Goal: Task Accomplishment & Management: Use online tool/utility

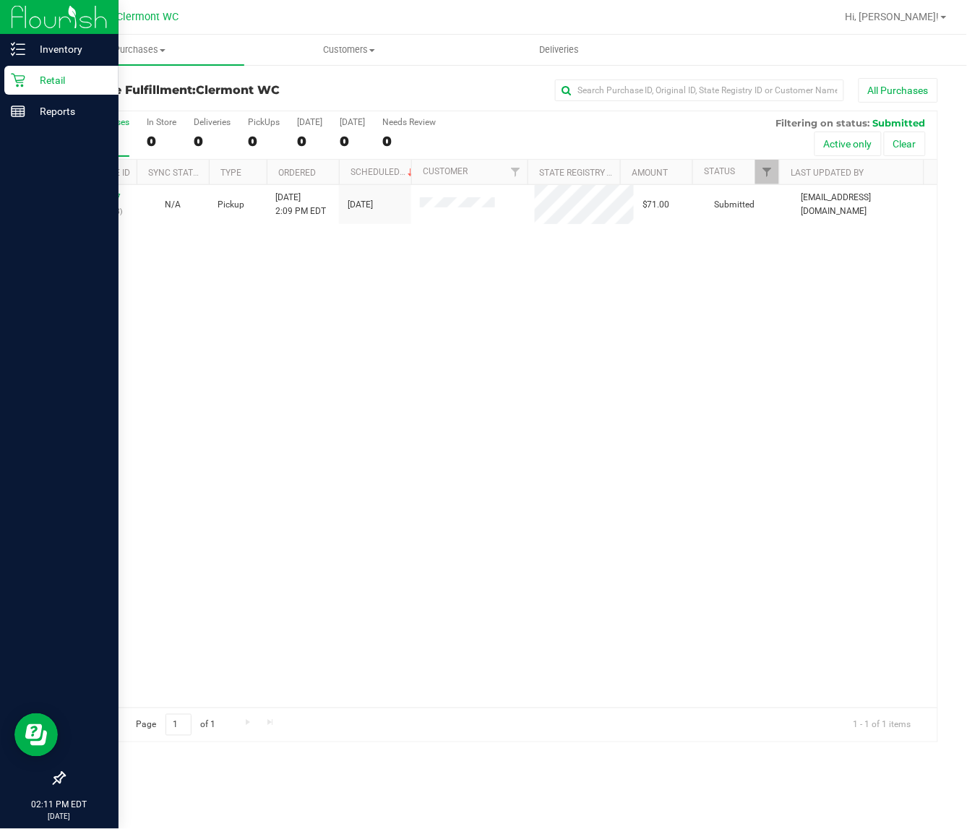
click at [1, 446] on div at bounding box center [59, 446] width 118 height 636
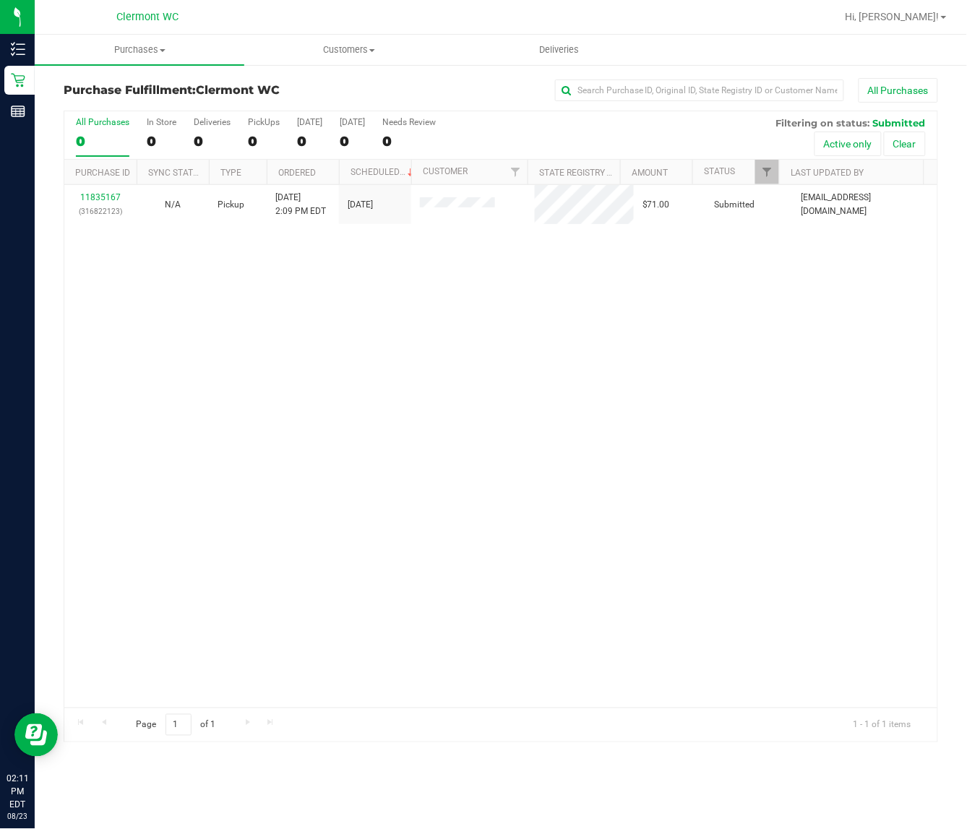
click at [280, 526] on div "11835167 (316822123) N/A Pickup [DATE] 2:09 PM EDT 8/23/2025 $71.00 Submitted […" at bounding box center [500, 446] width 873 height 522
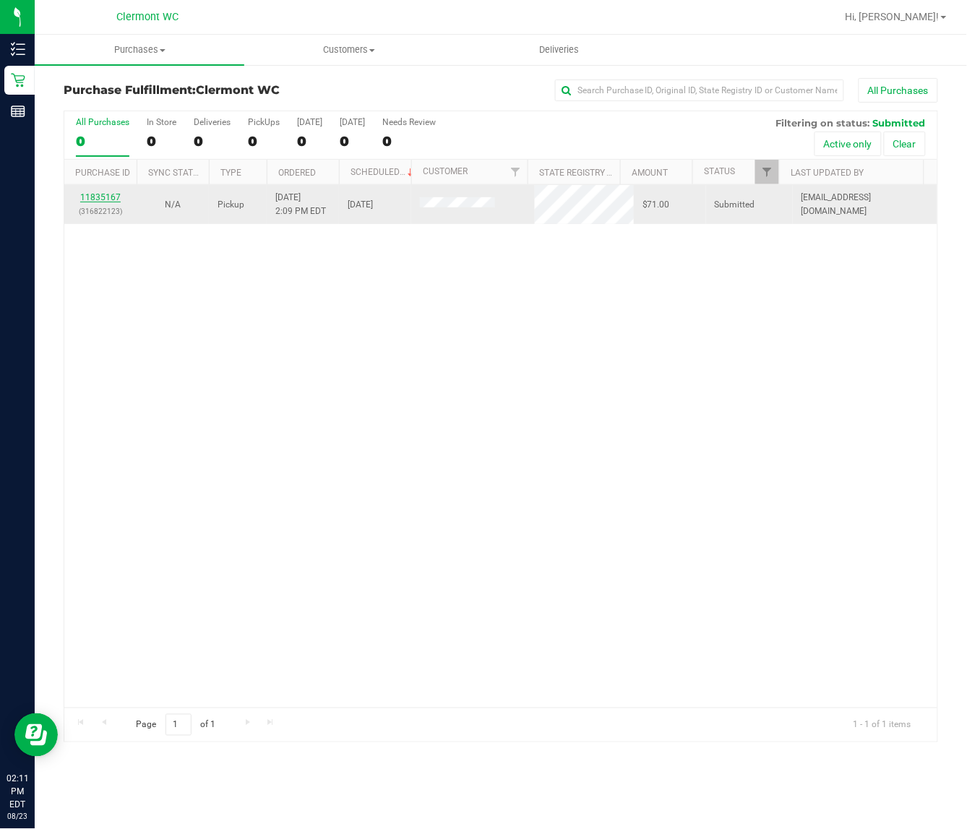
click at [90, 199] on link "11835167" at bounding box center [100, 197] width 40 height 10
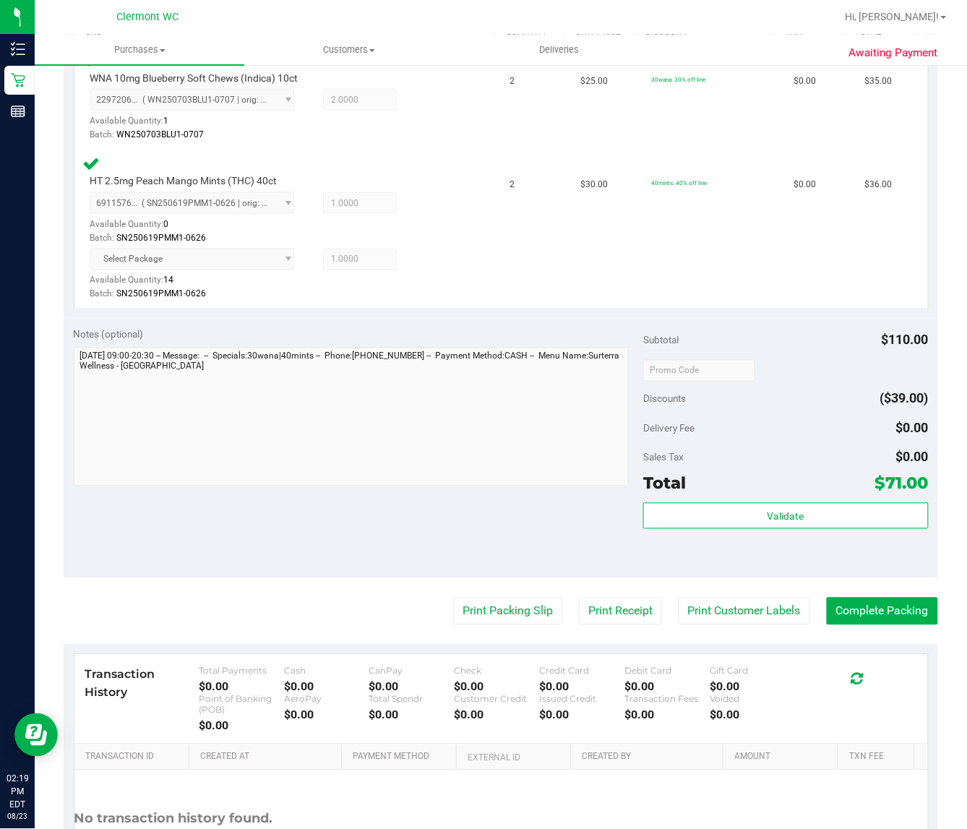
scroll to position [417, 0]
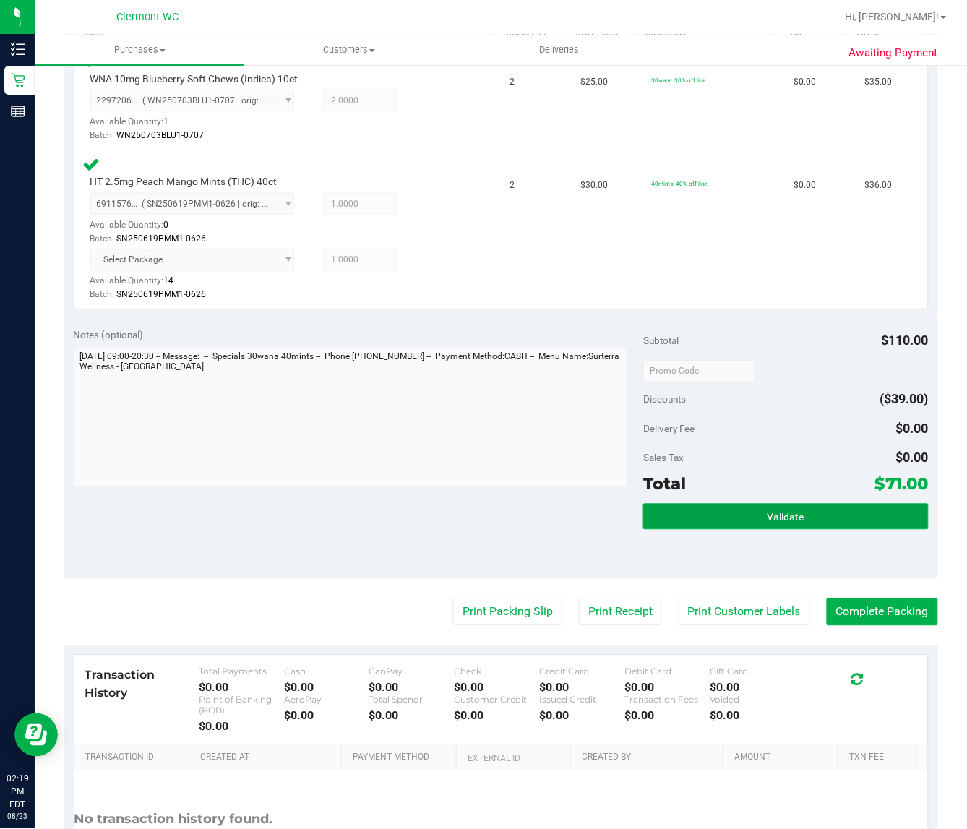
click at [672, 514] on button "Validate" at bounding box center [785, 517] width 285 height 26
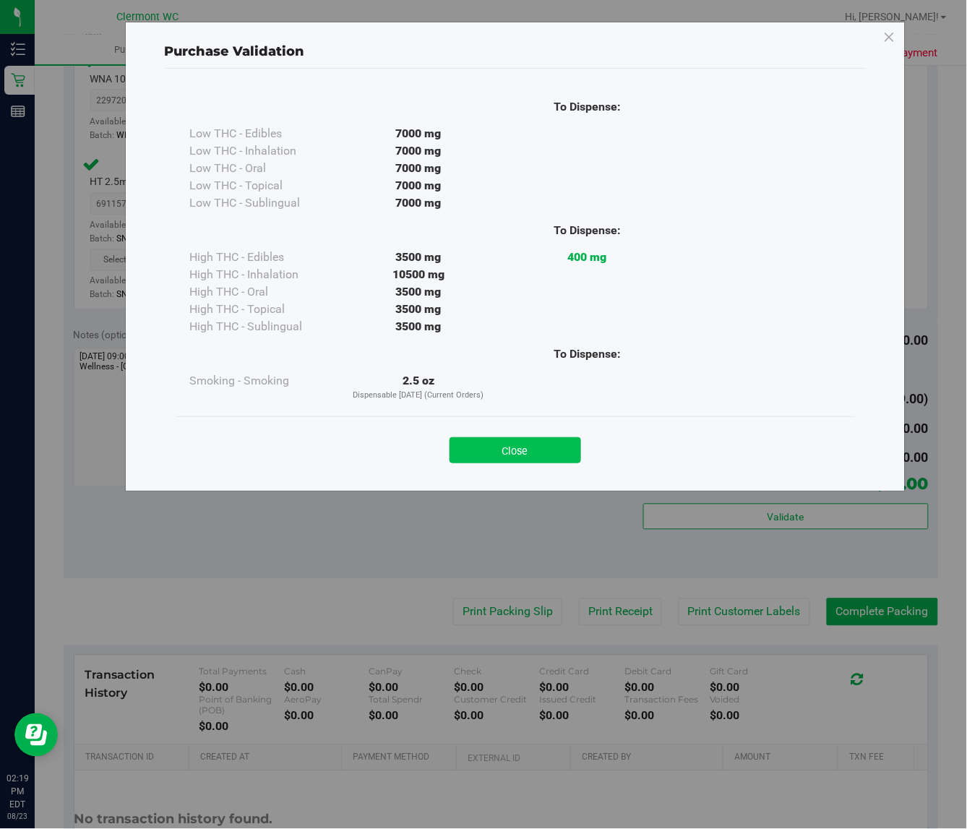
click at [506, 459] on button "Close" at bounding box center [514, 450] width 131 height 26
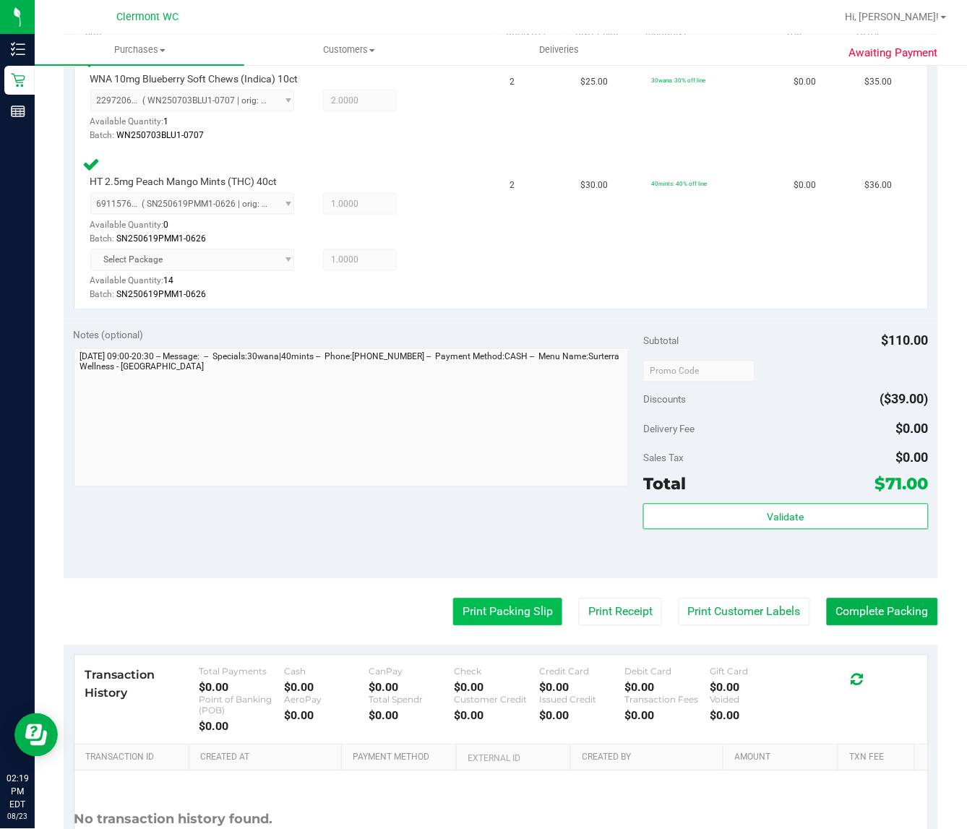
click at [509, 616] on button "Print Packing Slip" at bounding box center [507, 611] width 109 height 27
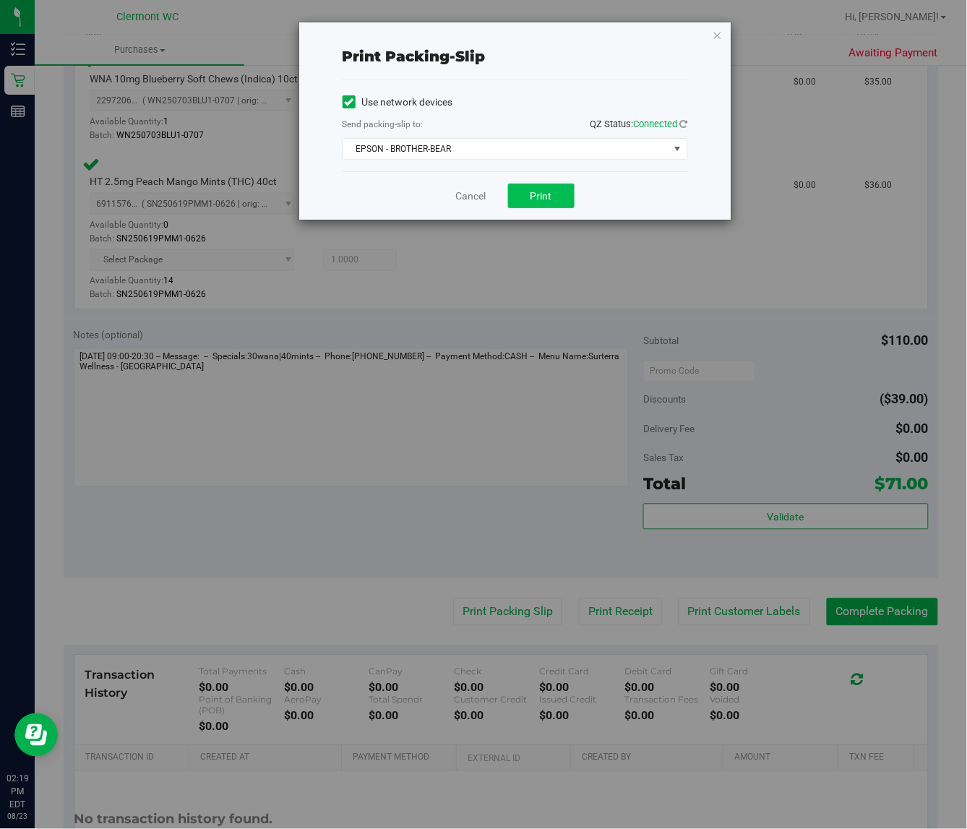
click at [524, 191] on button "Print" at bounding box center [541, 195] width 66 height 25
click at [474, 191] on link "Cancel" at bounding box center [471, 196] width 30 height 15
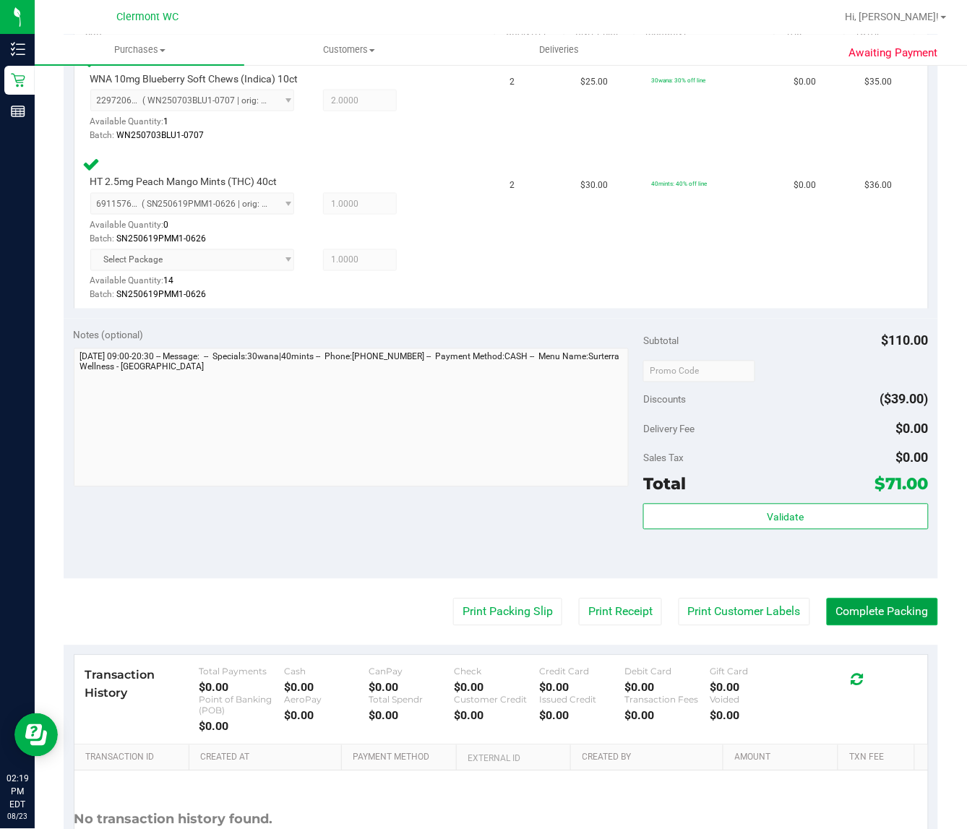
click at [881, 609] on button "Complete Packing" at bounding box center [881, 611] width 111 height 27
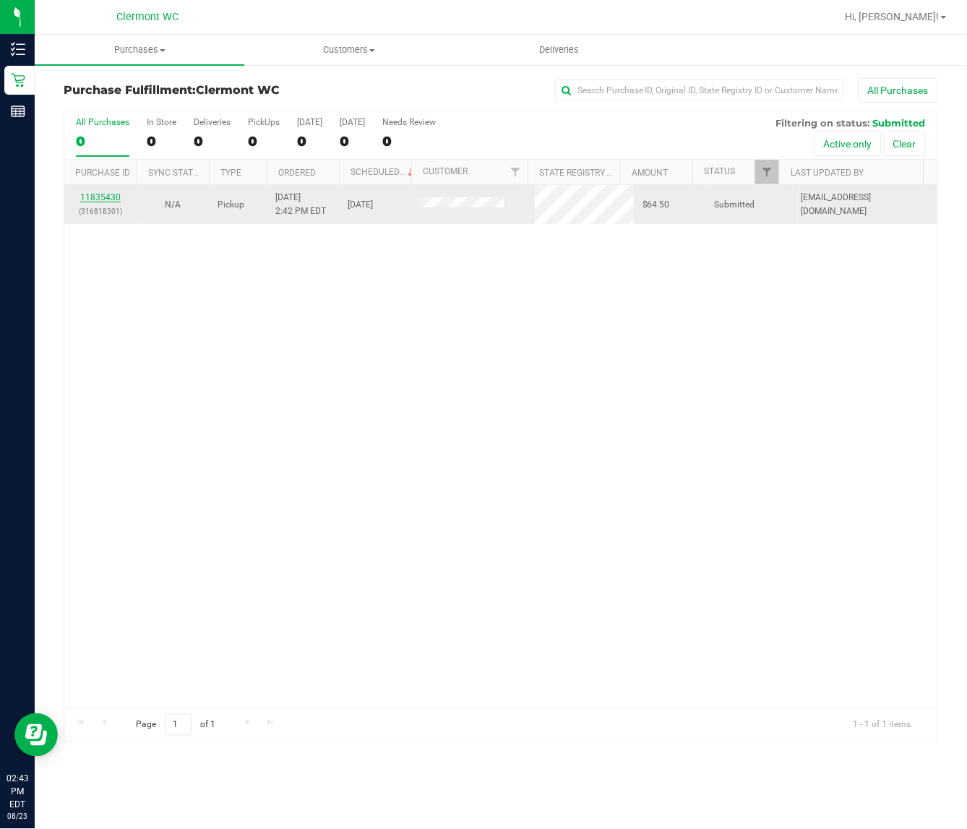
click at [103, 199] on link "11835430" at bounding box center [100, 197] width 40 height 10
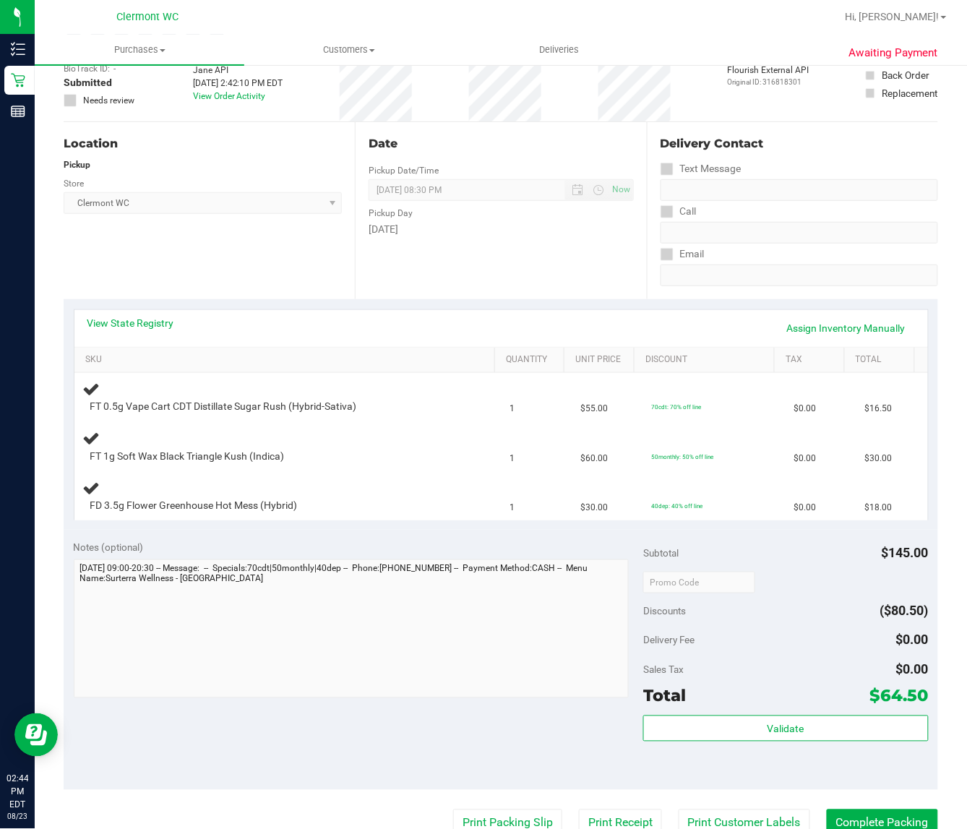
scroll to position [181, 0]
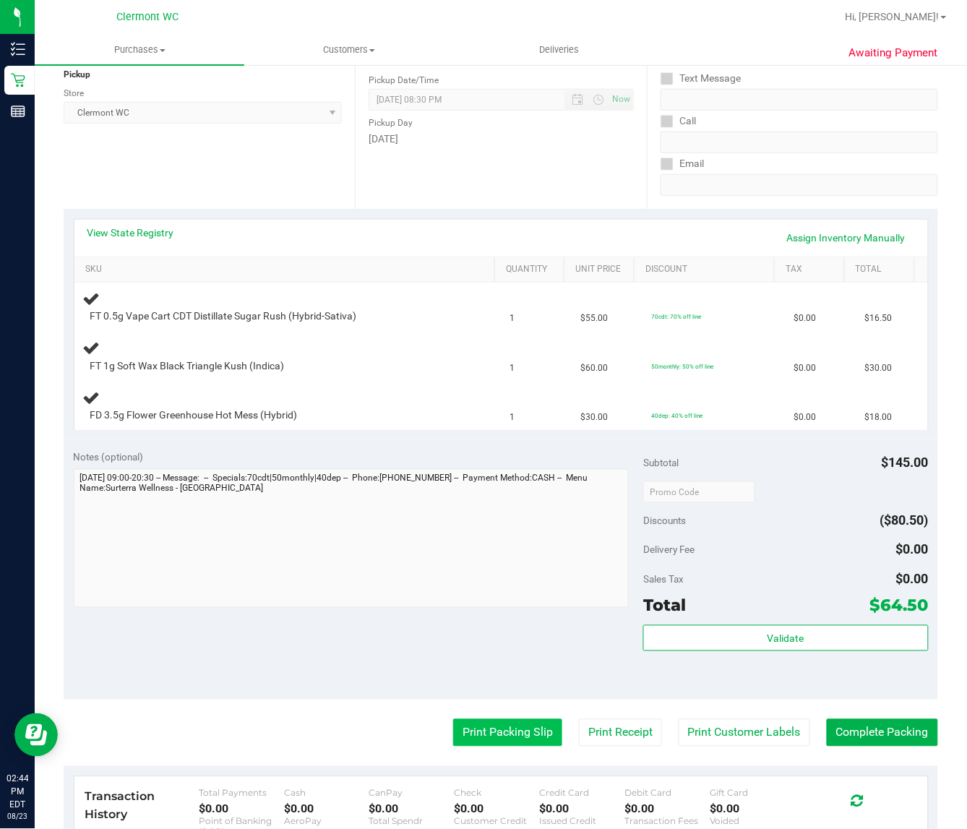
click at [485, 740] on button "Print Packing Slip" at bounding box center [507, 732] width 109 height 27
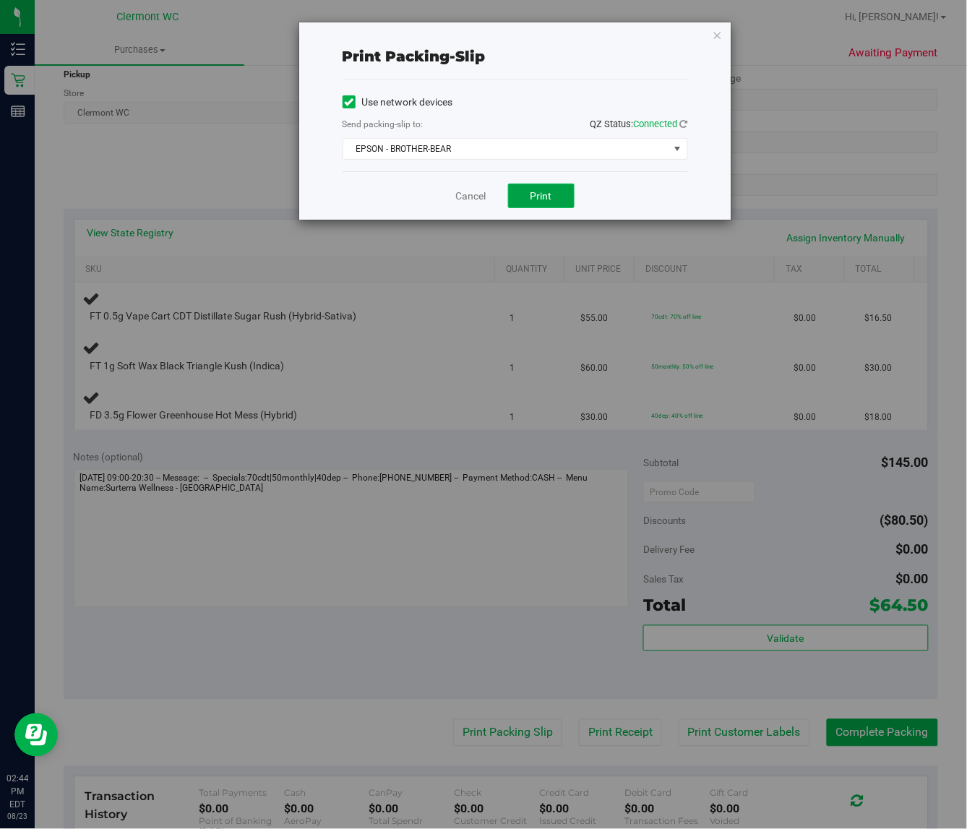
click at [562, 207] on button "Print" at bounding box center [541, 195] width 66 height 25
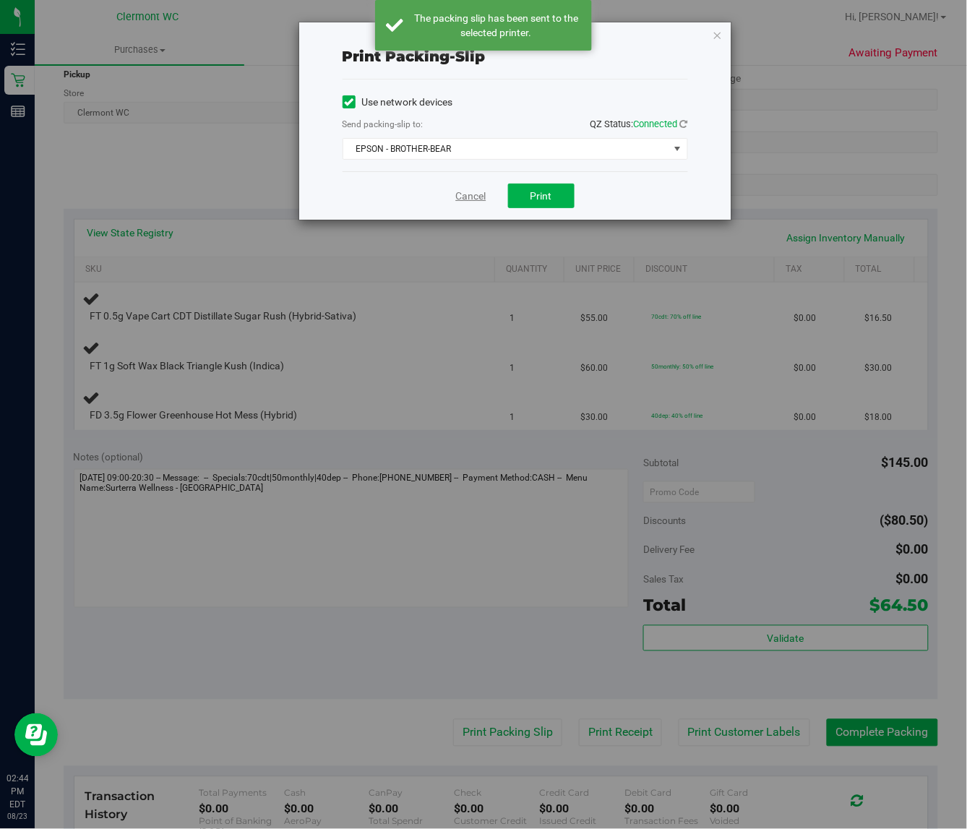
click at [474, 196] on link "Cancel" at bounding box center [471, 196] width 30 height 15
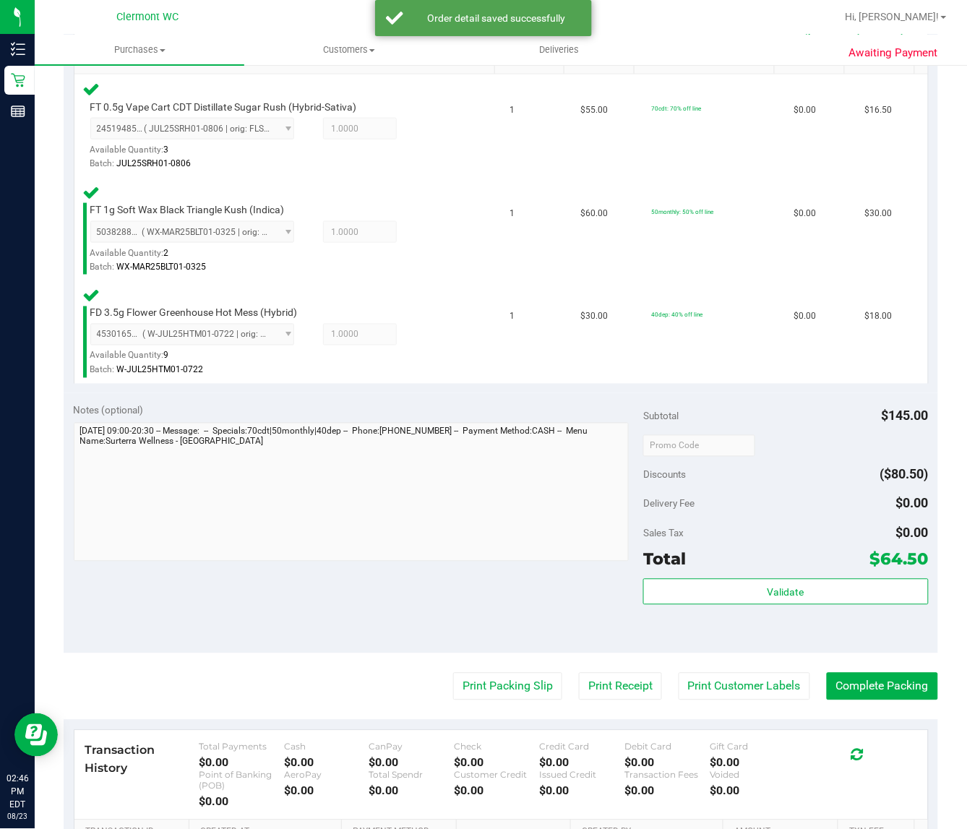
scroll to position [402, 0]
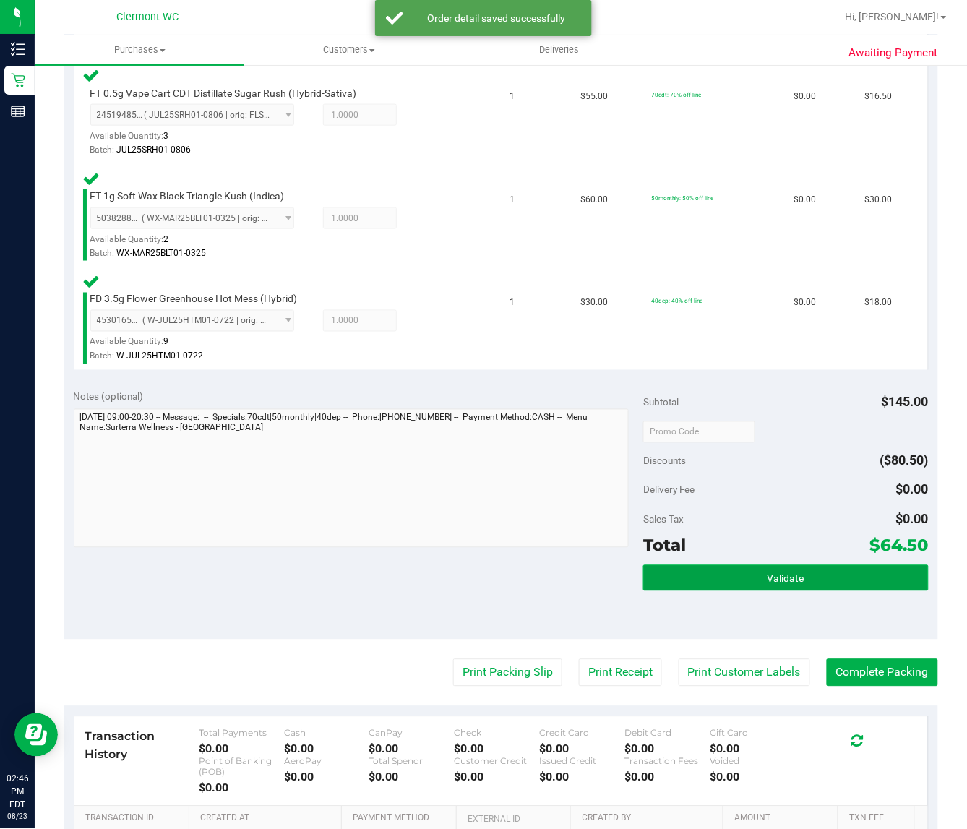
click at [764, 567] on button "Validate" at bounding box center [785, 578] width 285 height 26
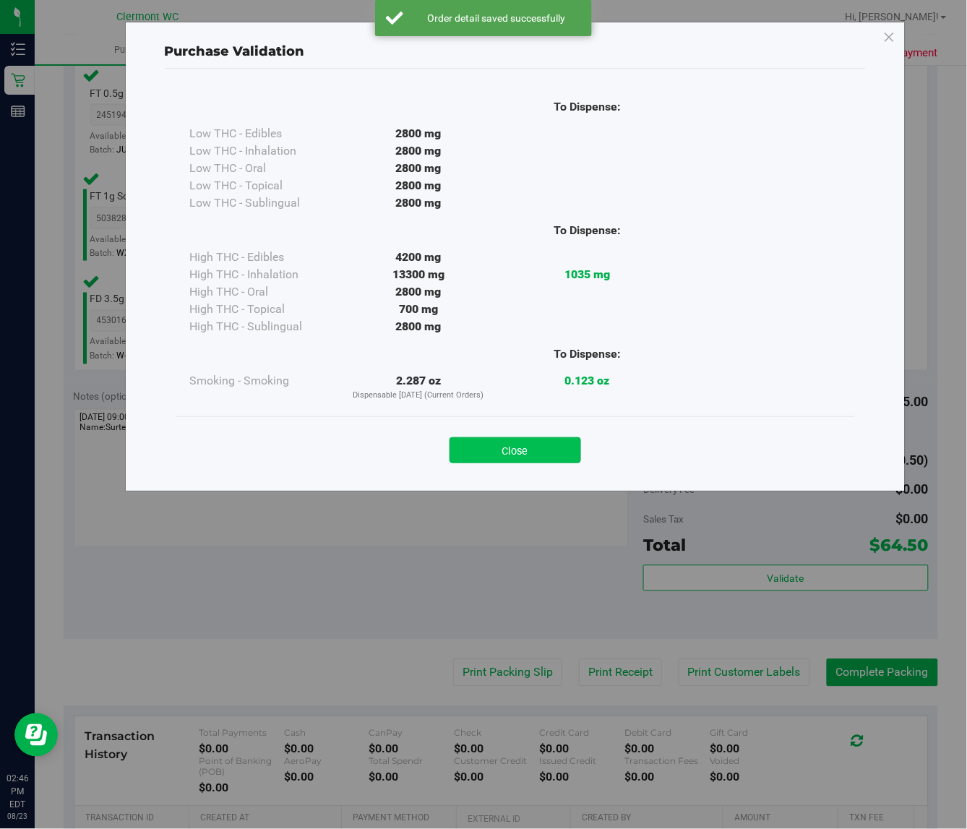
click at [524, 460] on button "Close" at bounding box center [514, 450] width 131 height 26
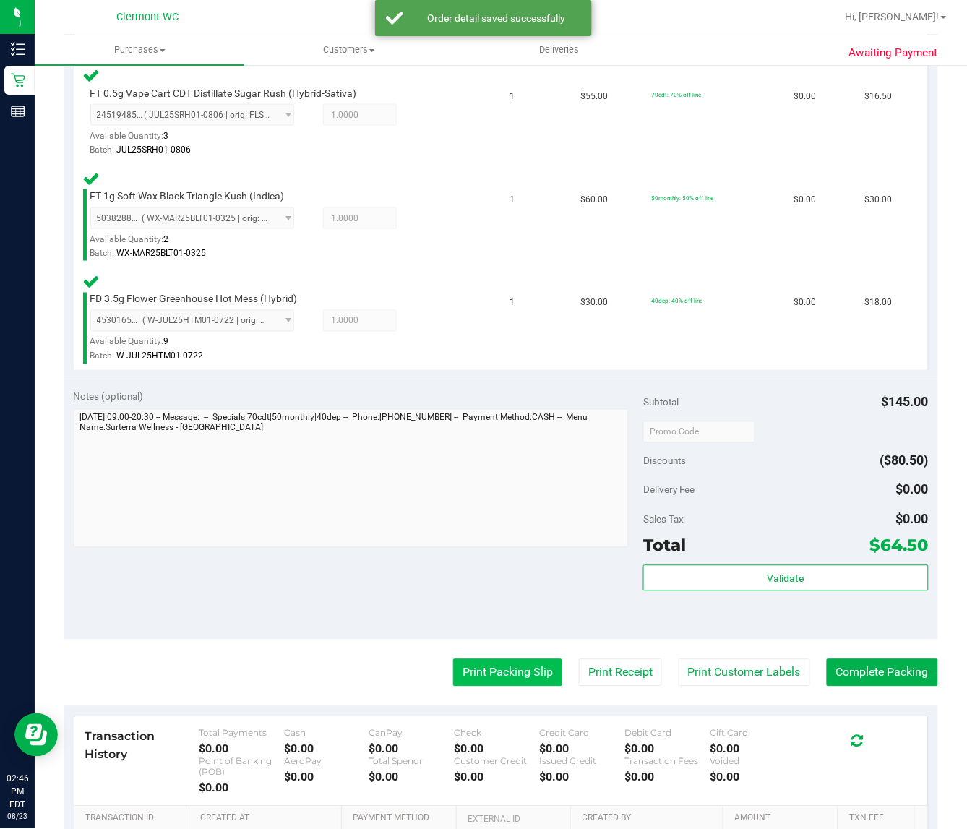
click at [504, 674] on button "Print Packing Slip" at bounding box center [507, 672] width 109 height 27
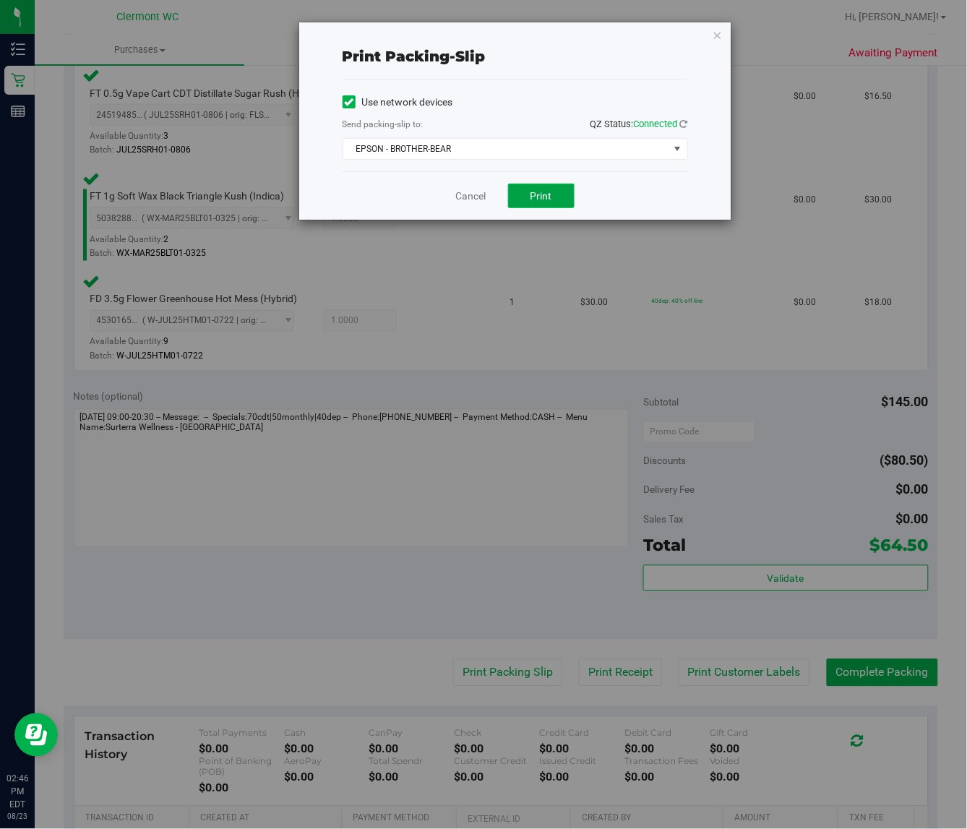
click at [557, 191] on button "Print" at bounding box center [541, 195] width 66 height 25
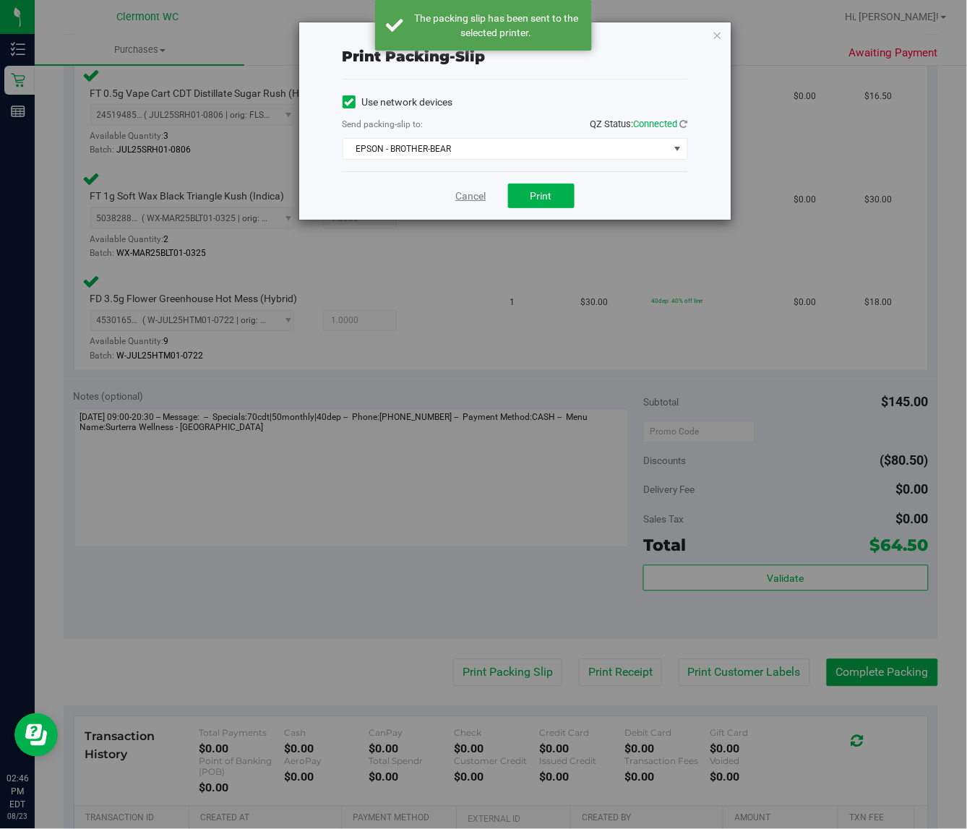
click at [472, 196] on link "Cancel" at bounding box center [471, 196] width 30 height 15
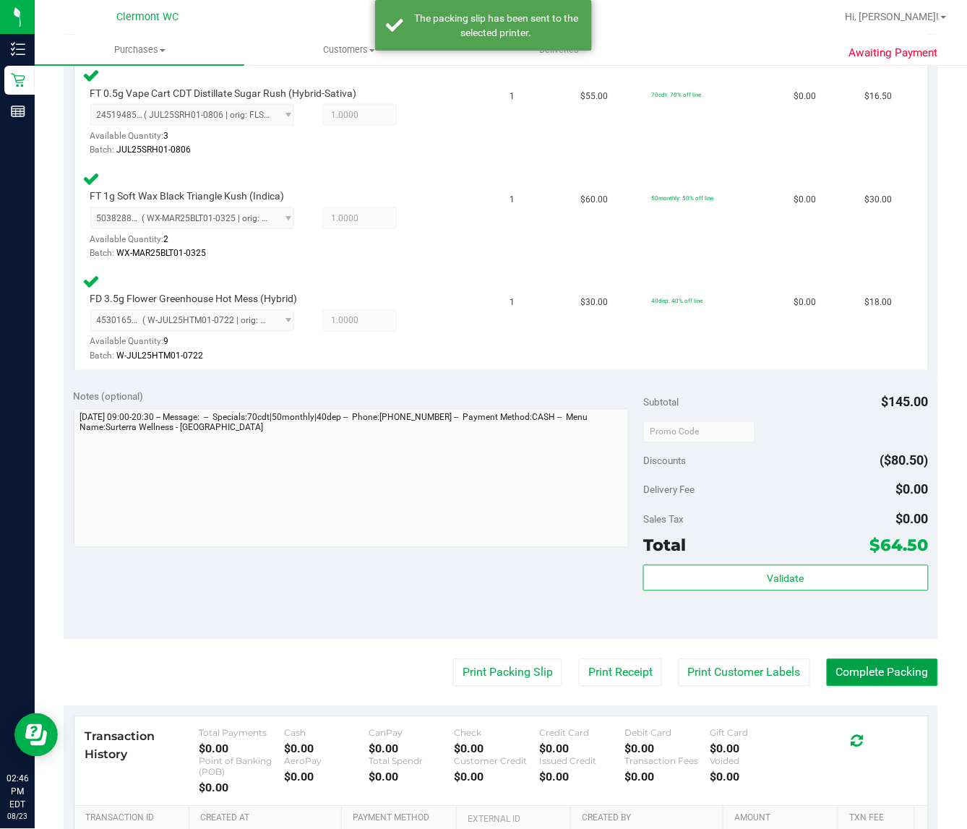
click at [899, 676] on button "Complete Packing" at bounding box center [881, 672] width 111 height 27
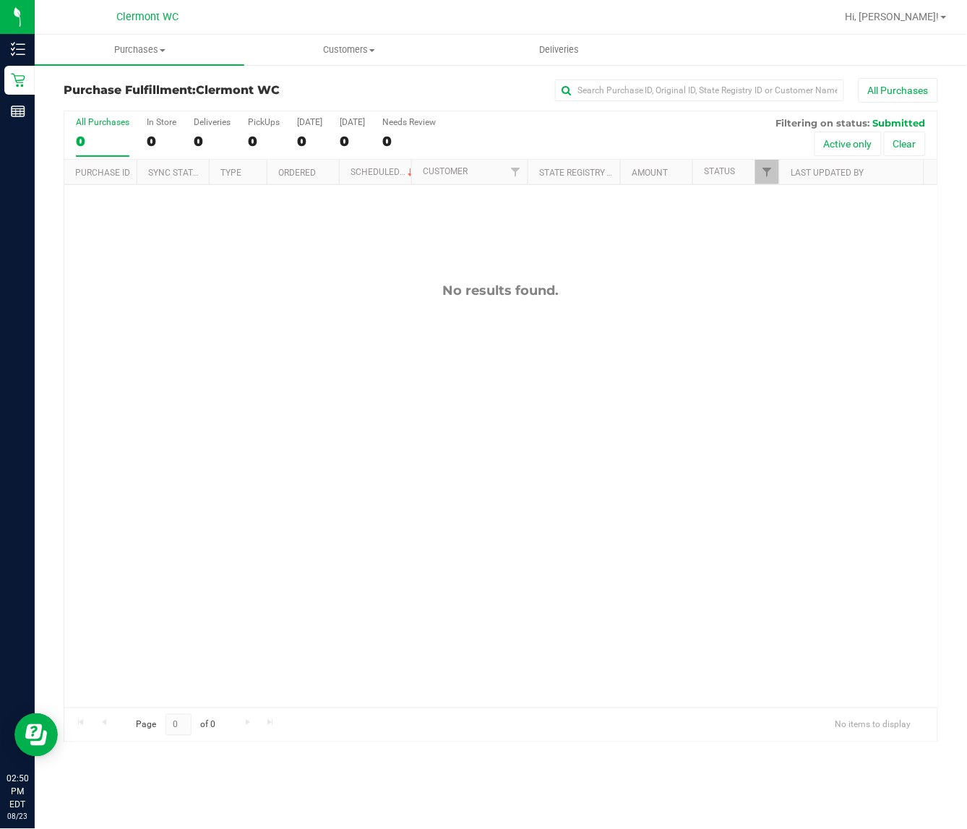
click at [475, 454] on div "No results found." at bounding box center [500, 495] width 873 height 620
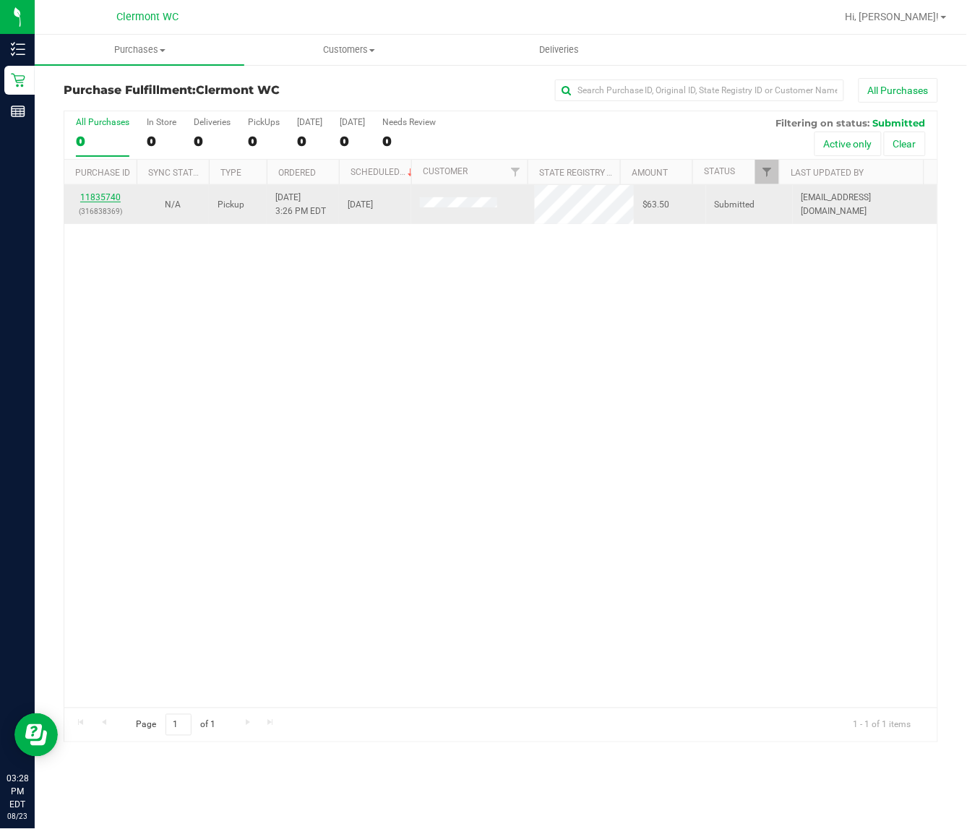
click at [109, 202] on link "11835740" at bounding box center [100, 197] width 40 height 10
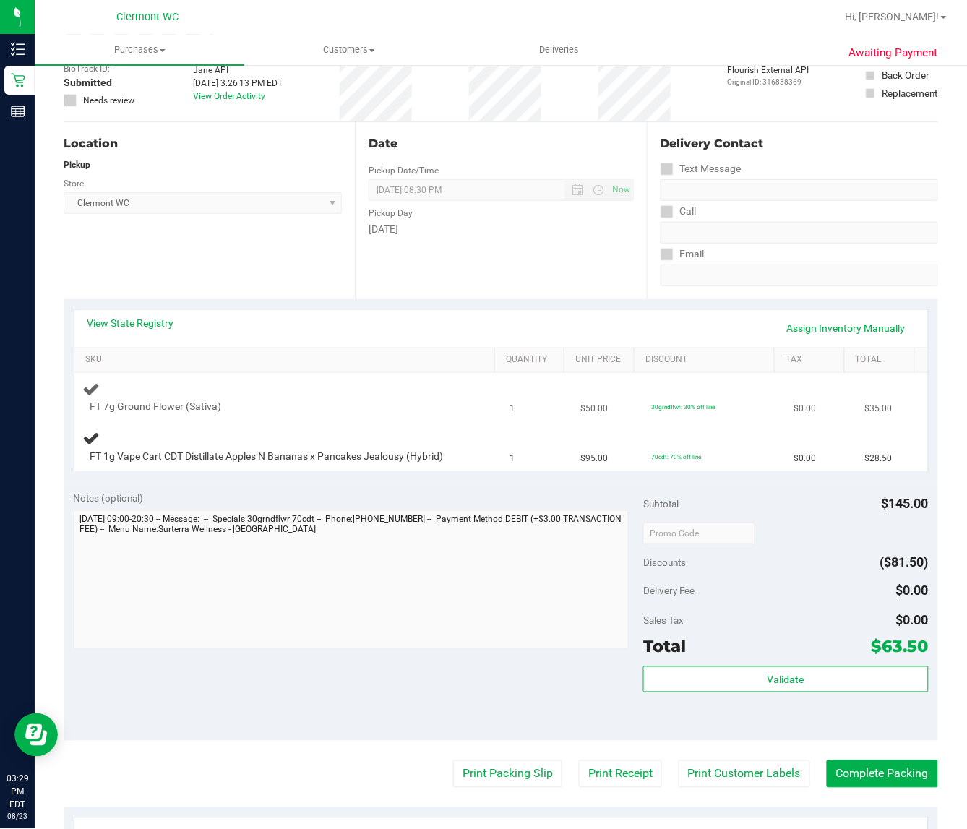
scroll to position [181, 0]
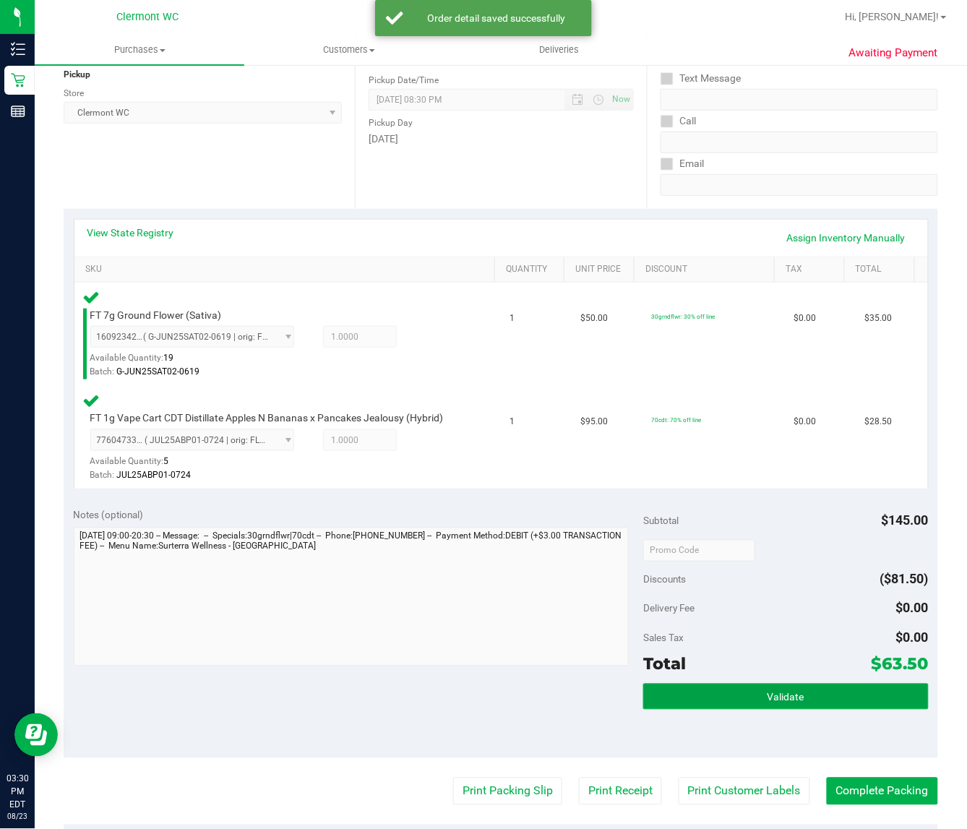
click at [803, 683] on button "Validate" at bounding box center [785, 696] width 285 height 26
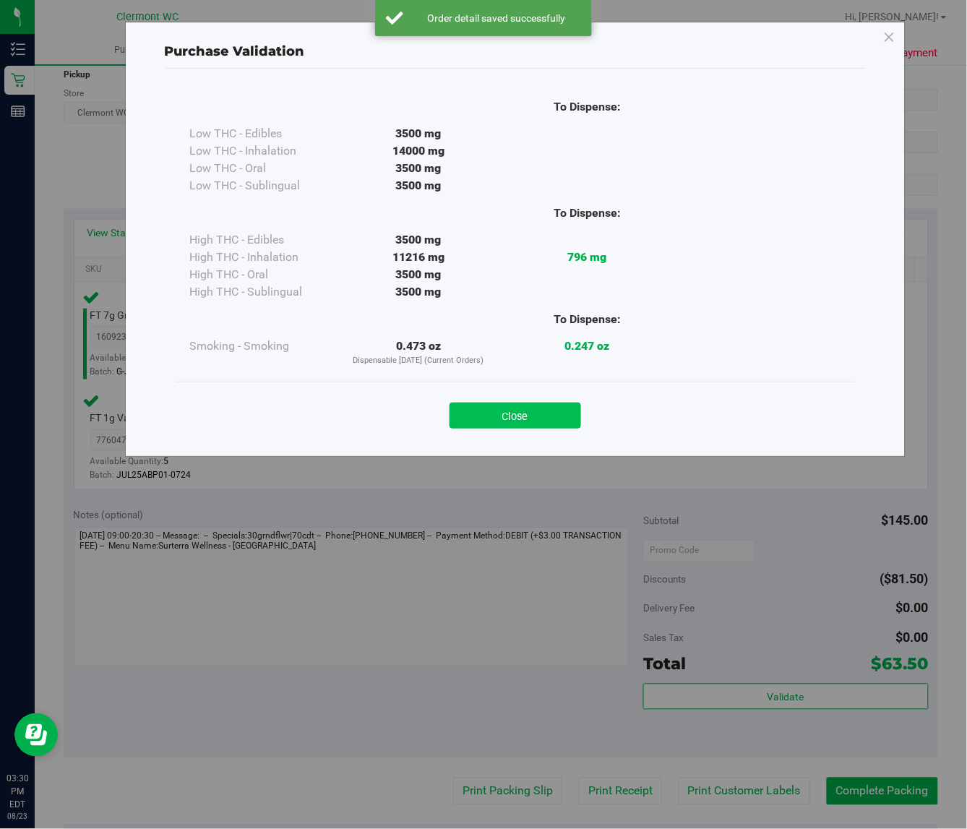
click at [527, 412] on button "Close" at bounding box center [514, 415] width 131 height 26
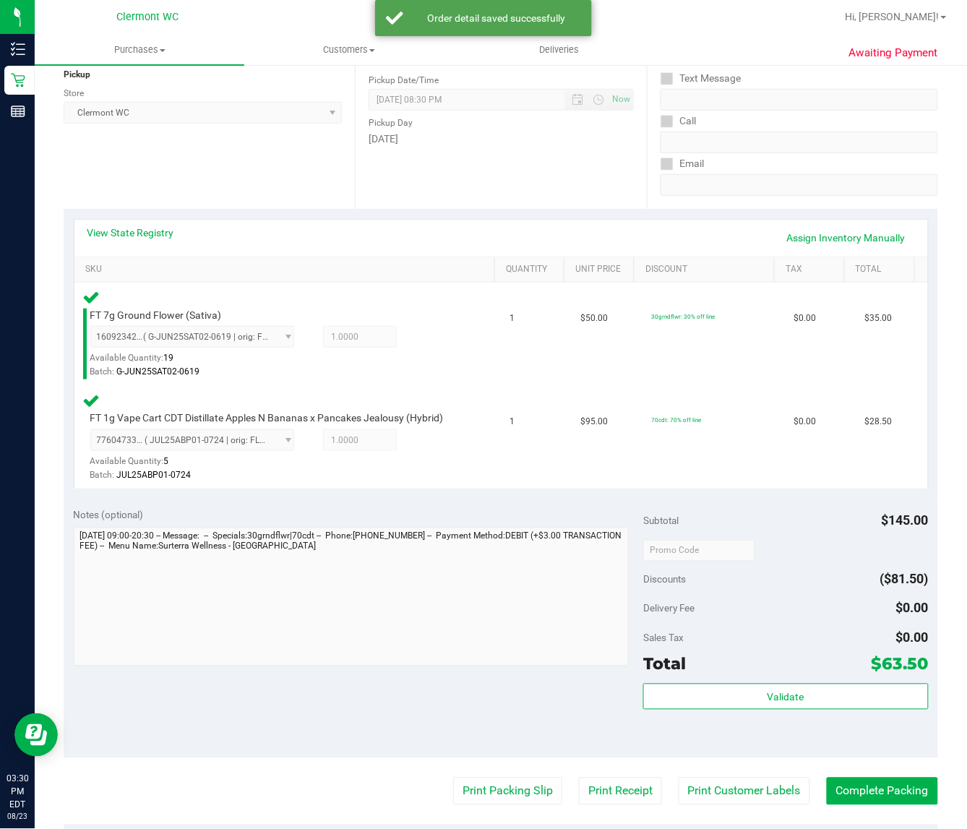
scroll to position [269, 0]
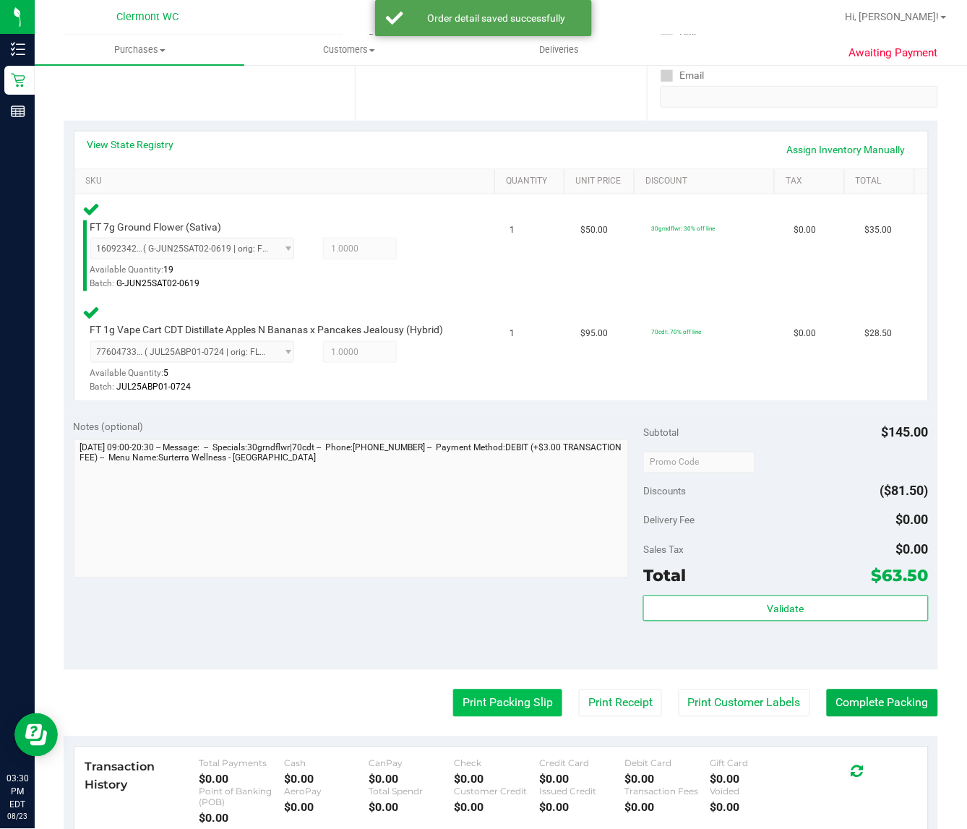
click at [518, 714] on button "Print Packing Slip" at bounding box center [507, 702] width 109 height 27
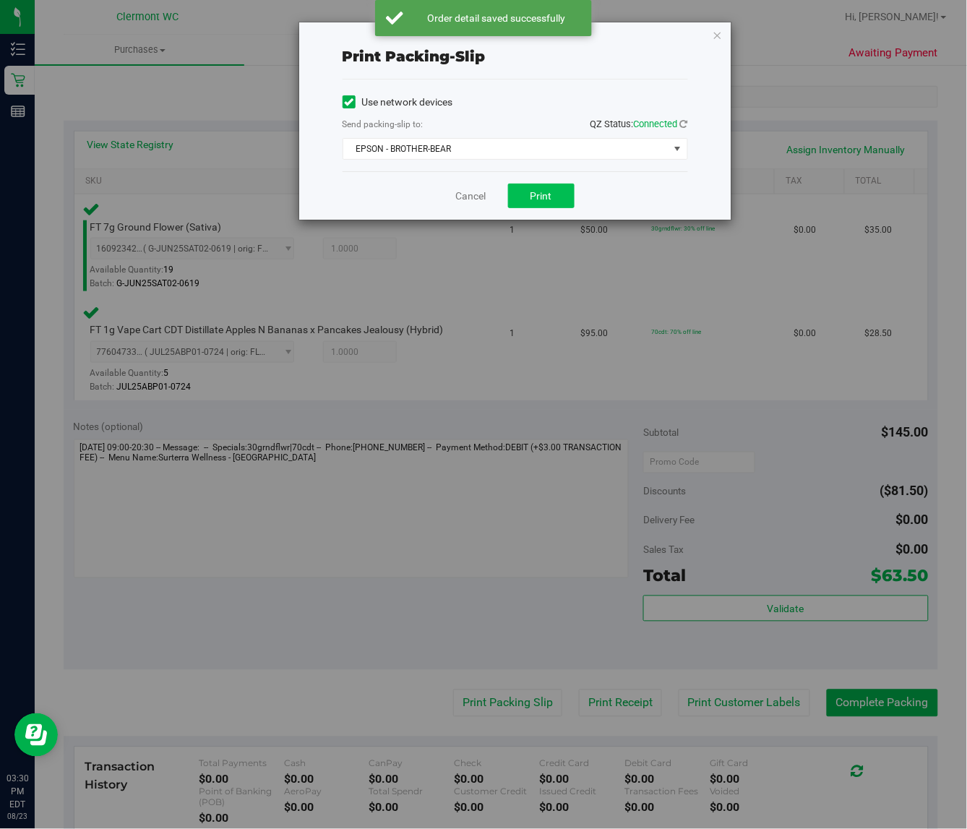
click at [542, 196] on span "Print" at bounding box center [541, 196] width 22 height 12
click at [470, 191] on link "Cancel" at bounding box center [471, 196] width 30 height 15
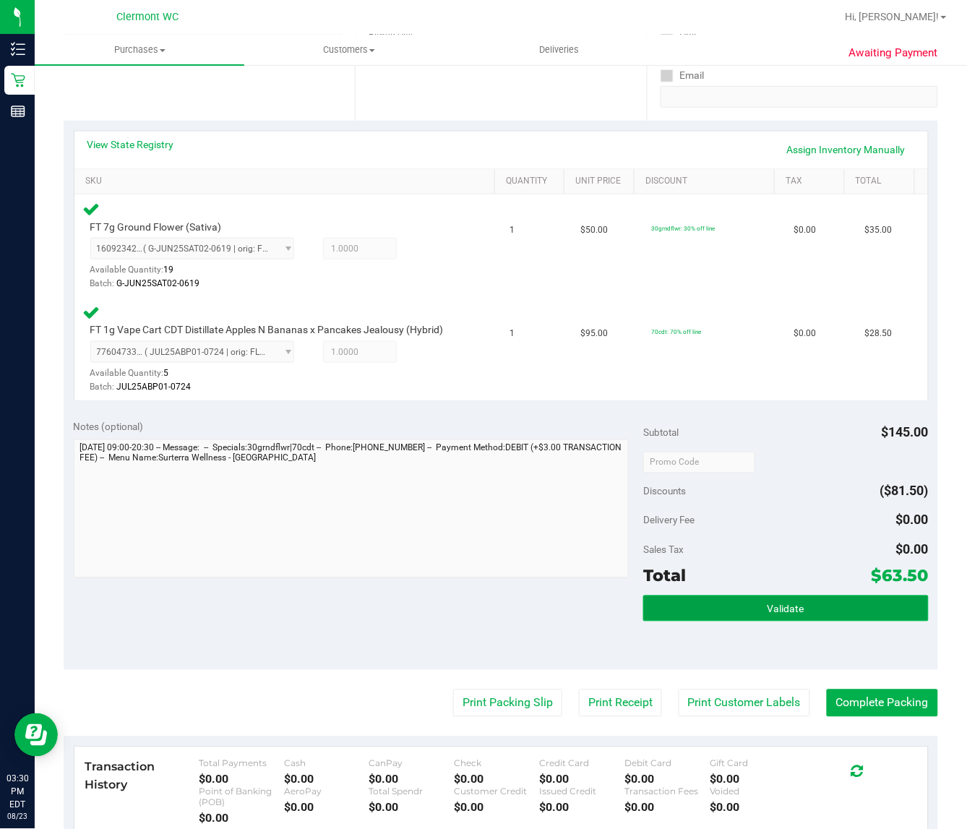
click at [808, 609] on button "Validate" at bounding box center [785, 608] width 285 height 26
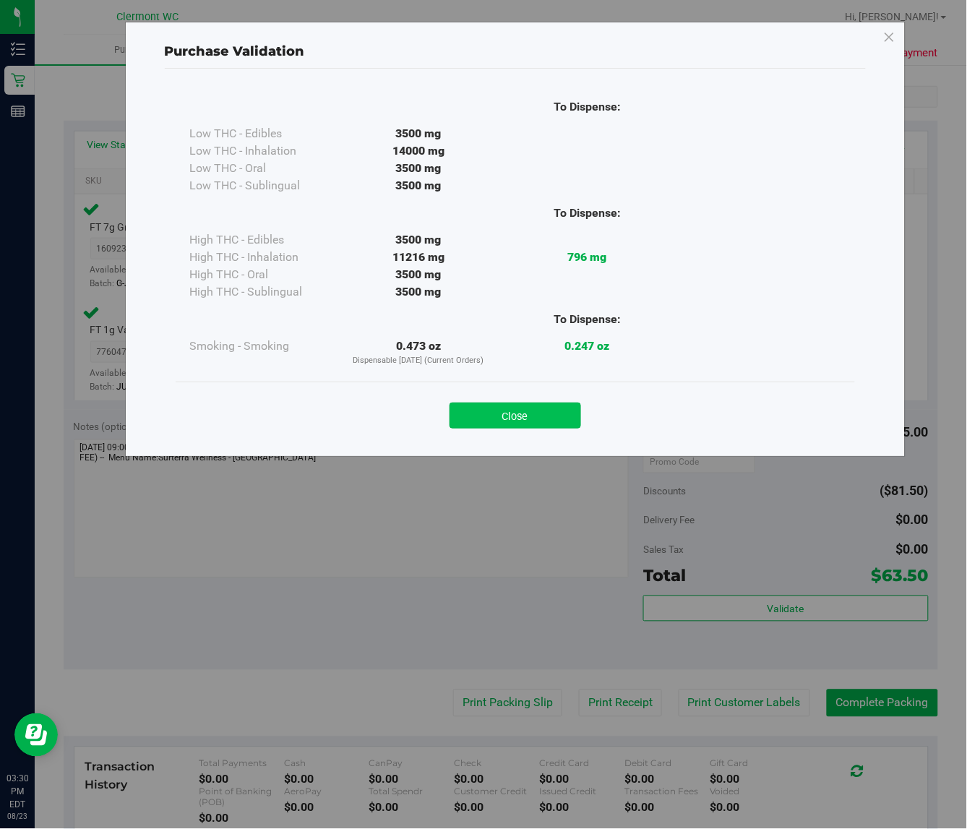
click at [547, 408] on button "Close" at bounding box center [514, 415] width 131 height 26
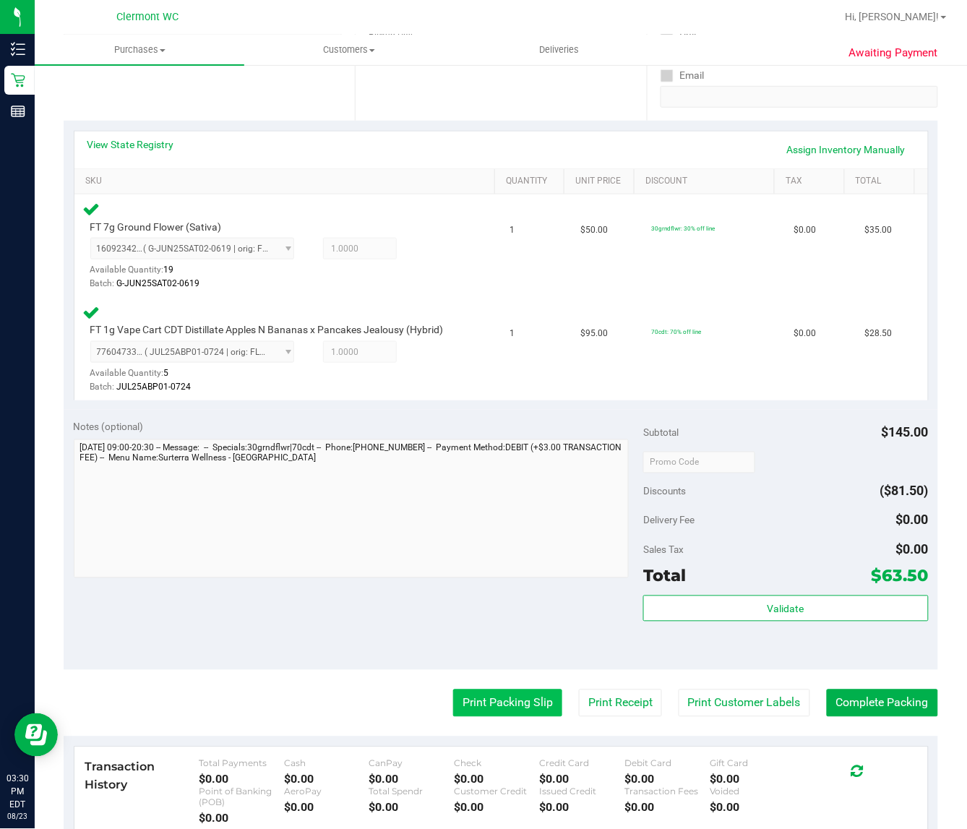
click at [493, 706] on button "Print Packing Slip" at bounding box center [507, 702] width 109 height 27
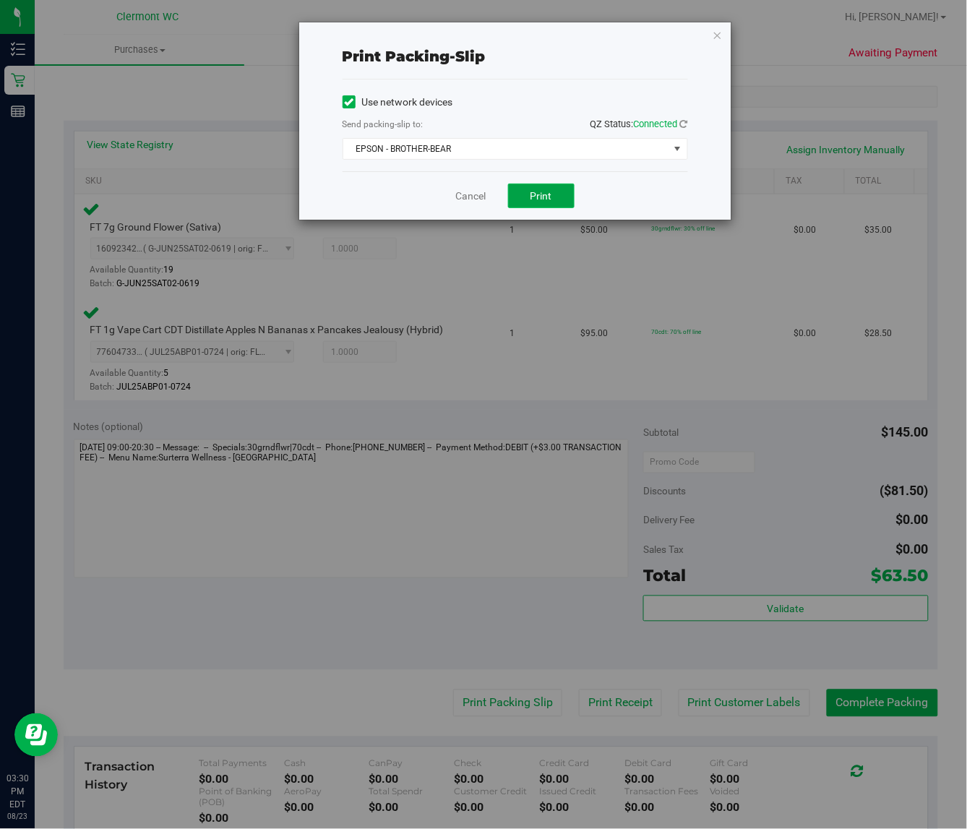
click at [553, 202] on button "Print" at bounding box center [541, 195] width 66 height 25
click at [475, 196] on link "Cancel" at bounding box center [471, 196] width 30 height 15
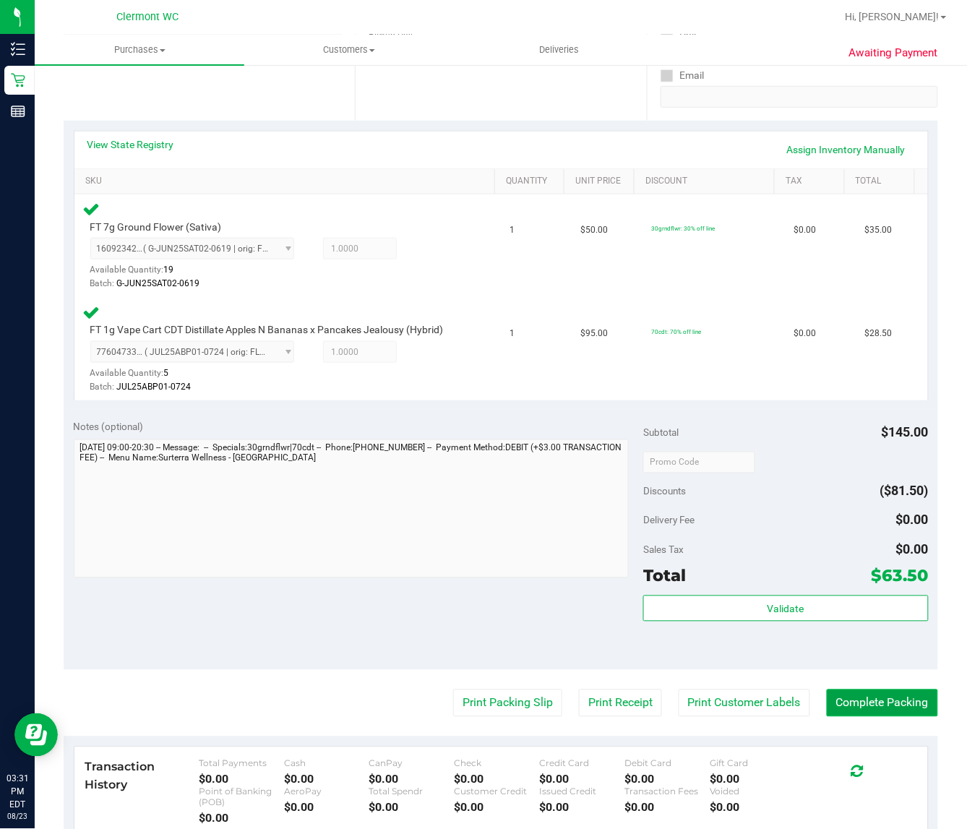
click at [840, 702] on button "Complete Packing" at bounding box center [881, 702] width 111 height 27
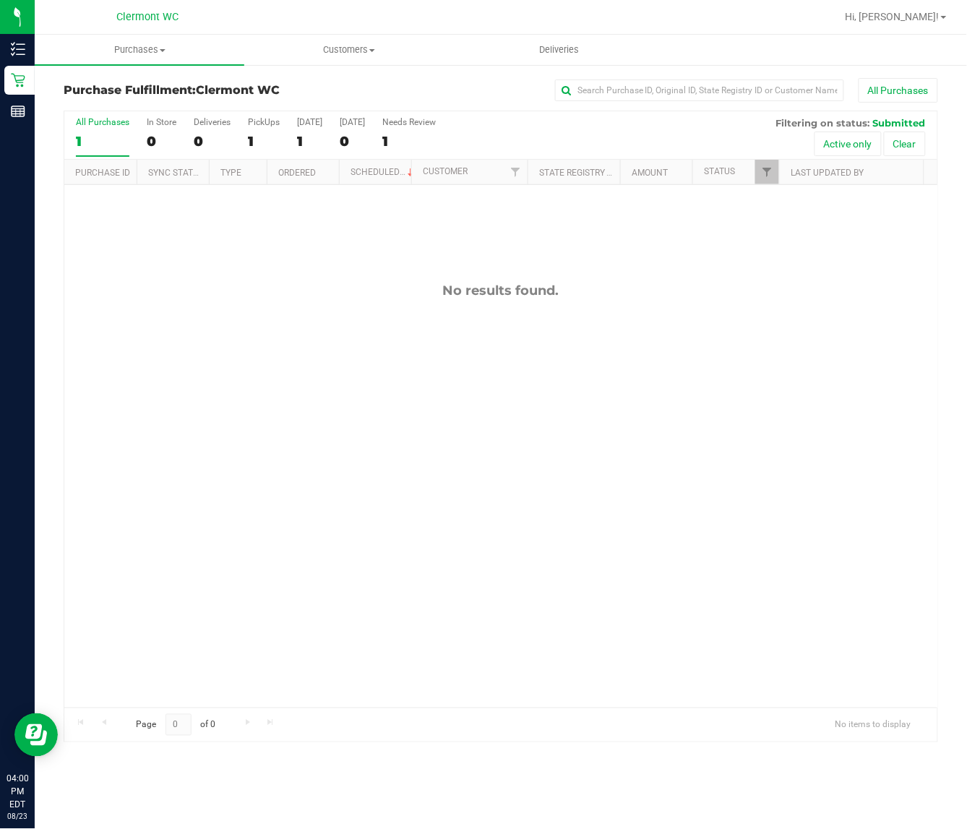
click at [594, 378] on div "No results found." at bounding box center [500, 495] width 873 height 620
click at [912, 17] on span "Hi, [PERSON_NAME]!" at bounding box center [892, 17] width 94 height 12
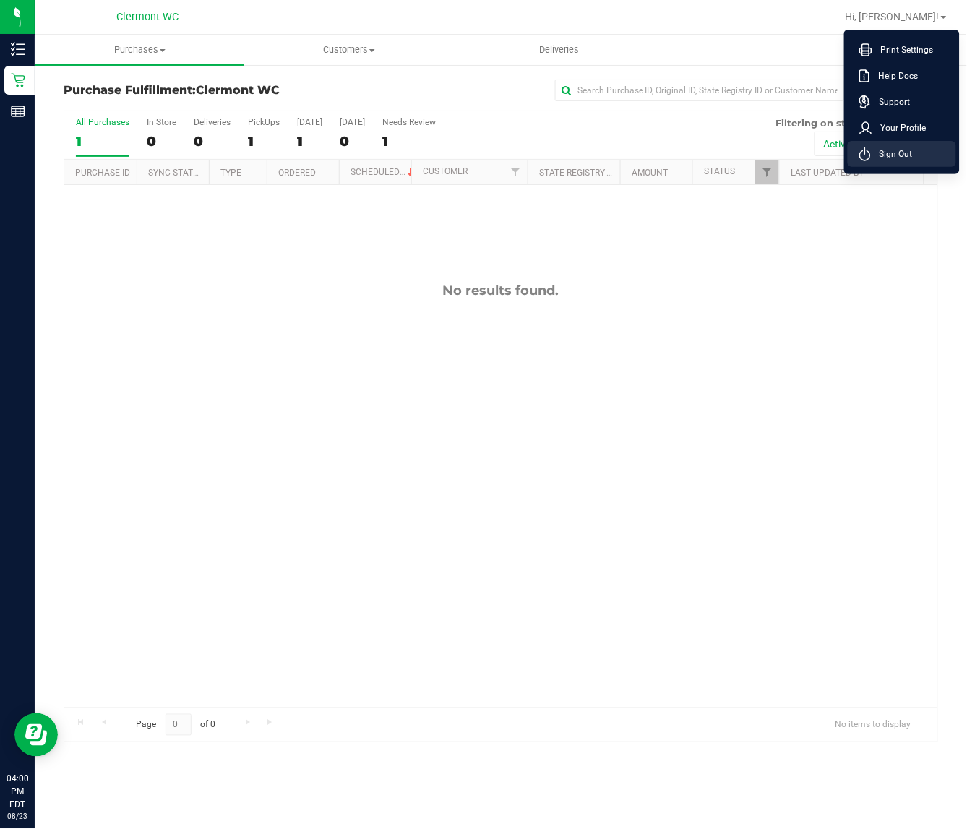
click at [887, 160] on span "Sign Out" at bounding box center [891, 154] width 42 height 14
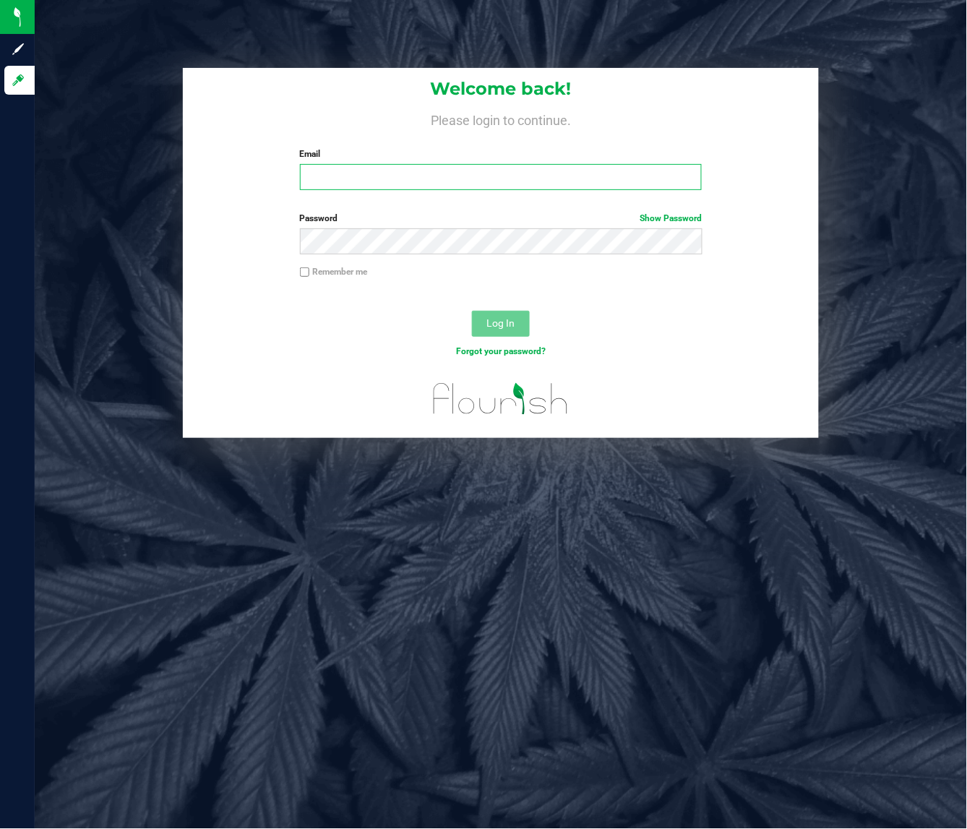
click at [358, 173] on input "Email" at bounding box center [501, 177] width 402 height 26
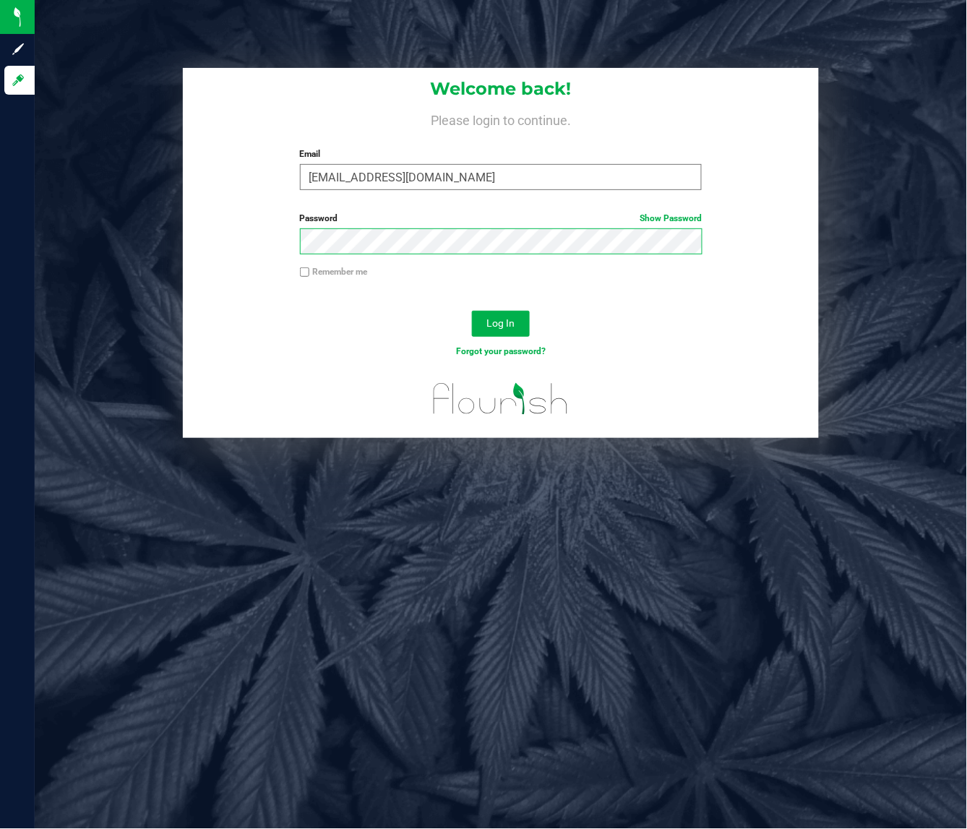
click at [472, 311] on button "Log In" at bounding box center [501, 324] width 58 height 26
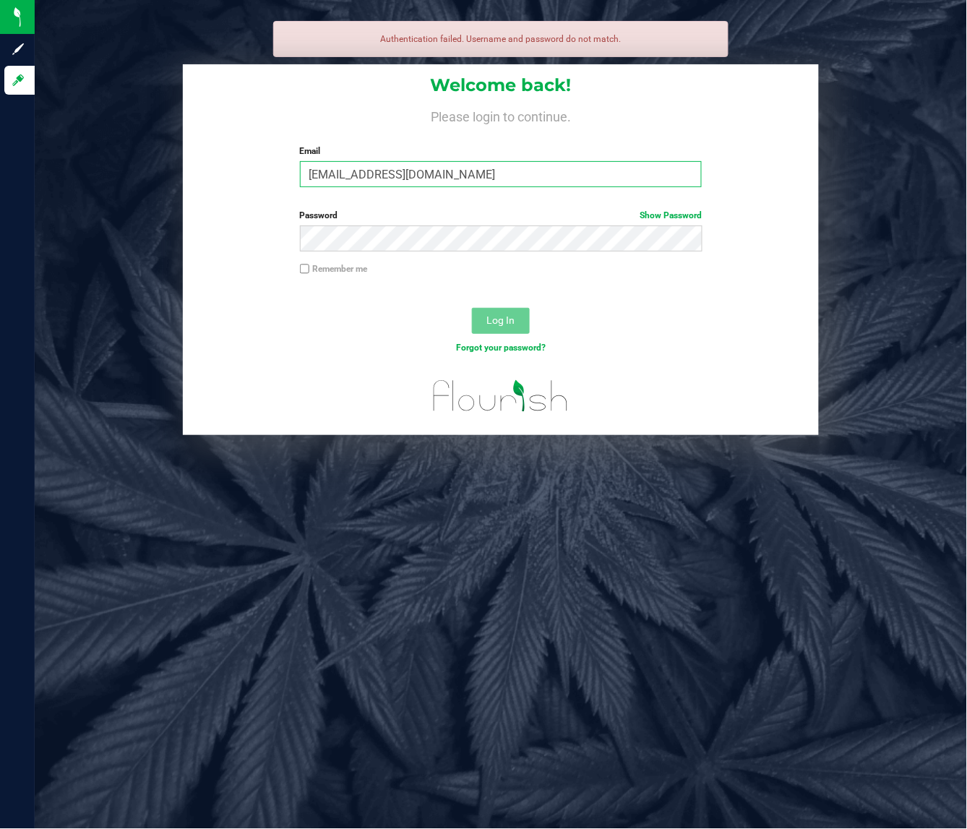
drag, startPoint x: 466, startPoint y: 172, endPoint x: 246, endPoint y: 168, distance: 220.4
click at [246, 168] on div "Welcome back! Please login to continue. Email dmccoy@liveparalell.com Required …" at bounding box center [501, 131] width 636 height 134
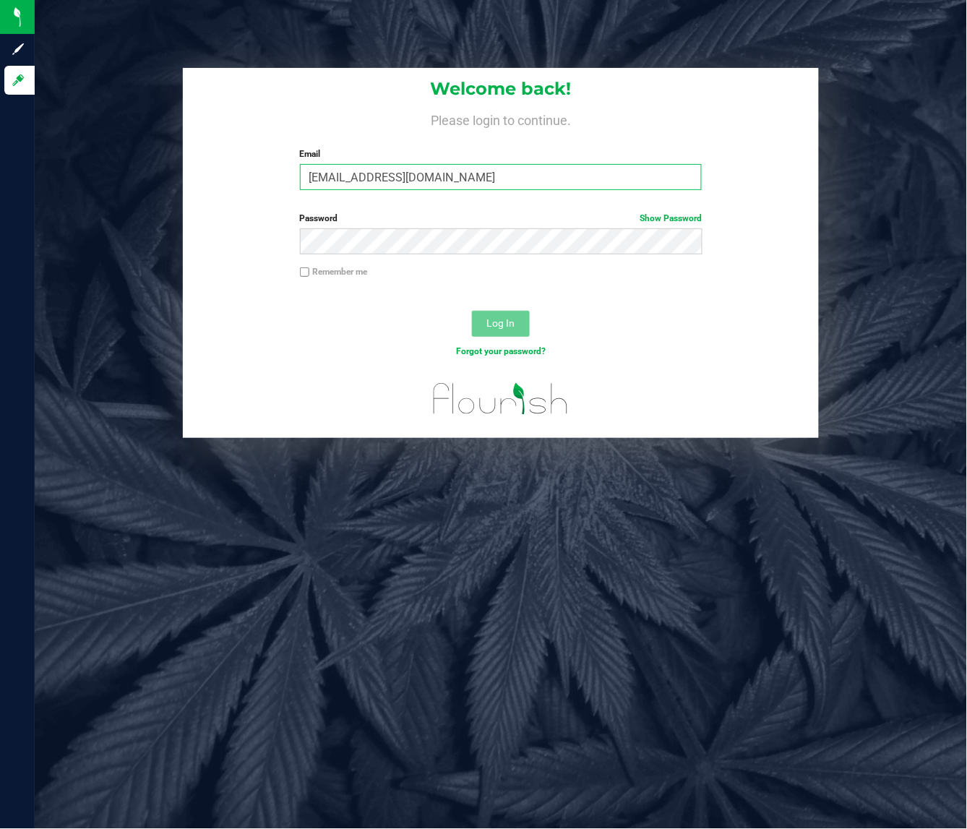
type input "dmccoy@liveparallel.com"
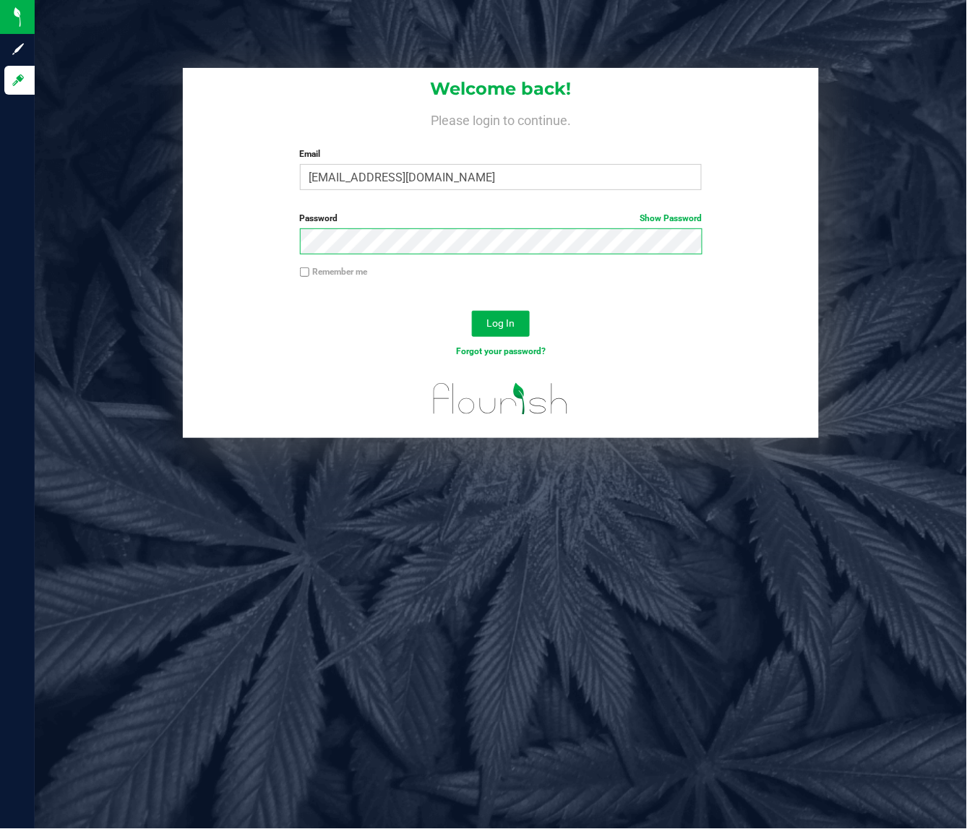
click at [472, 311] on button "Log In" at bounding box center [501, 324] width 58 height 26
